Goal: Find specific page/section: Find specific page/section

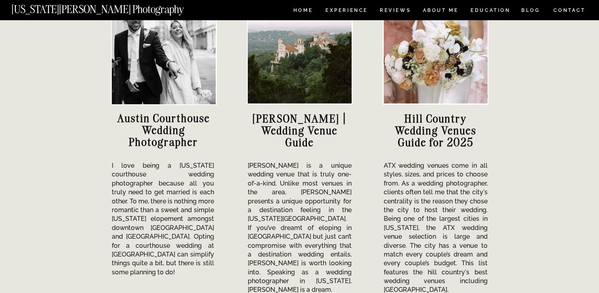
scroll to position [2918, 0]
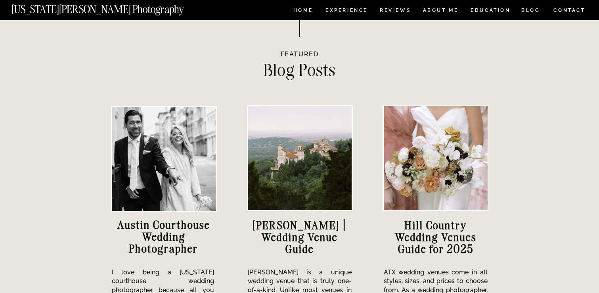
scroll to position [2781, 0]
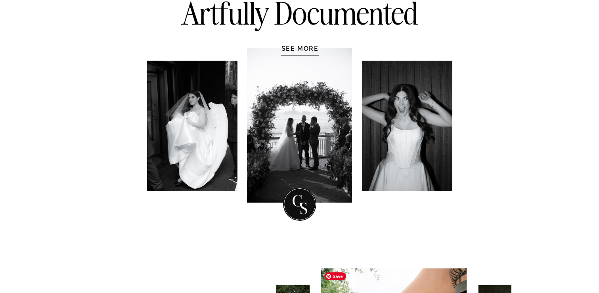
scroll to position [0, 0]
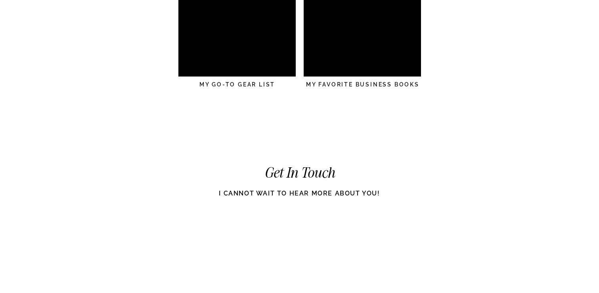
scroll to position [2263, 0]
